Goal: Book appointment/travel/reservation

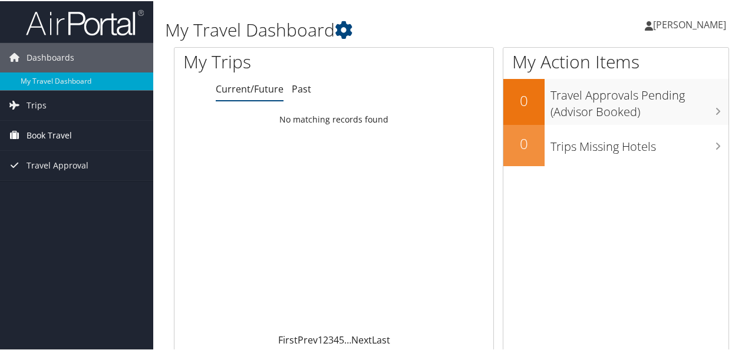
click at [45, 125] on span "Book Travel" at bounding box center [49, 134] width 45 height 29
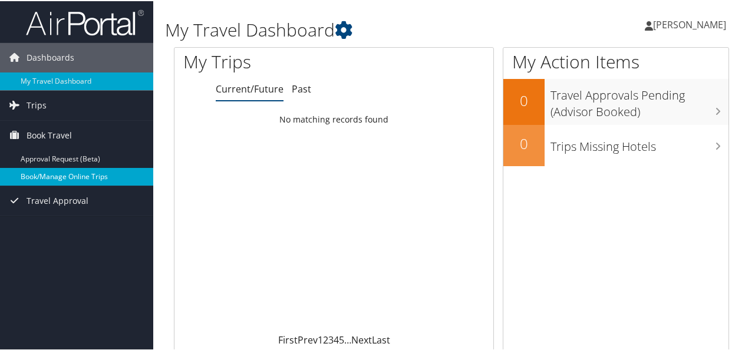
click at [57, 172] on link "Book/Manage Online Trips" at bounding box center [76, 176] width 153 height 18
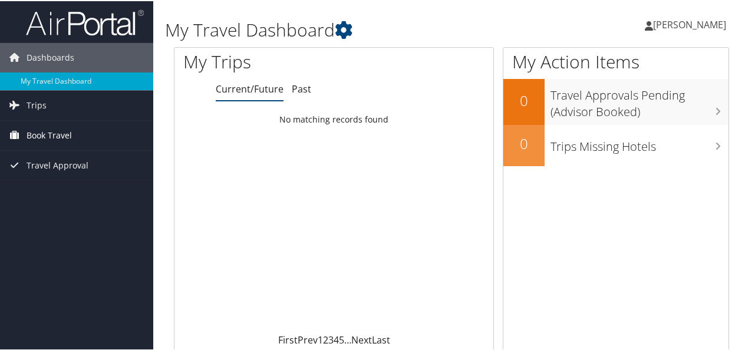
click at [45, 134] on span "Book Travel" at bounding box center [49, 134] width 45 height 29
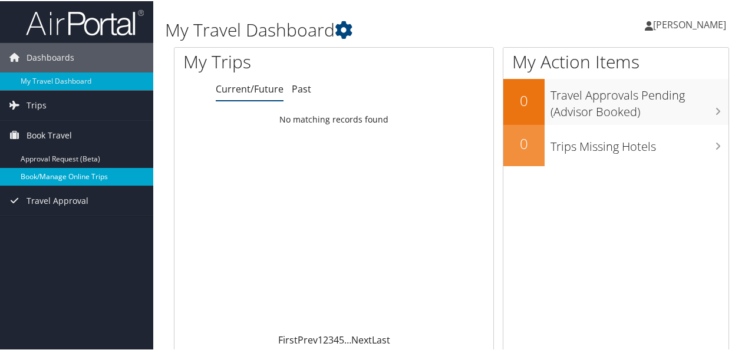
click at [57, 176] on link "Book/Manage Online Trips" at bounding box center [76, 176] width 153 height 18
